Goal: Find contact information

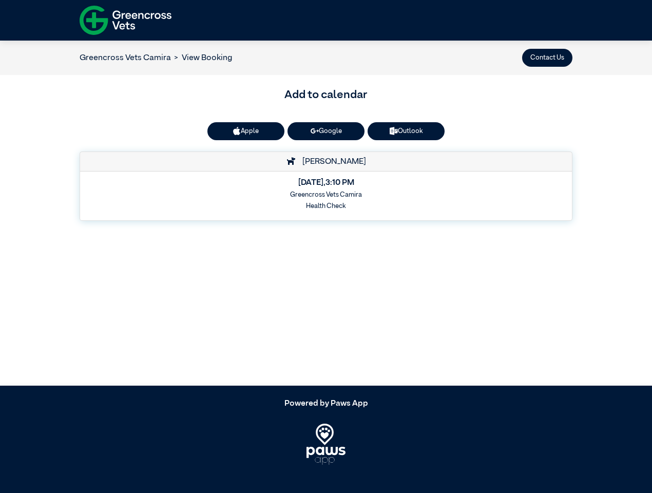
click at [547, 57] on button "Contact Us" at bounding box center [547, 58] width 50 height 18
click at [246, 131] on button "Apple" at bounding box center [245, 131] width 77 height 18
